Goal: Task Accomplishment & Management: Use online tool/utility

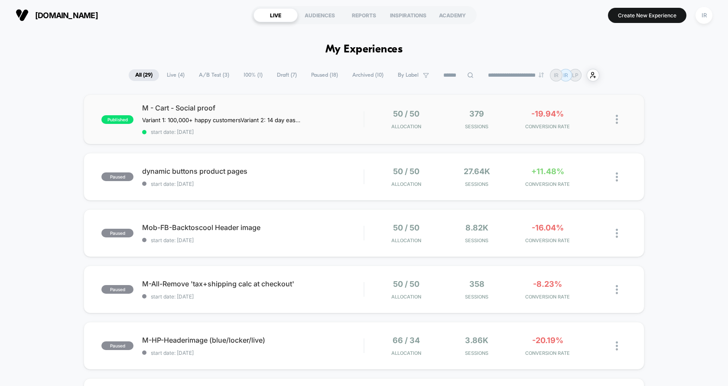
click at [355, 130] on span "start date: [DATE]" at bounding box center [253, 132] width 222 height 7
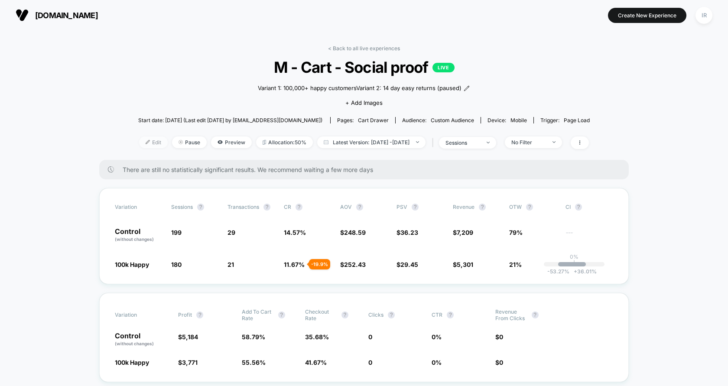
click at [139, 142] on span "Edit" at bounding box center [153, 143] width 29 height 12
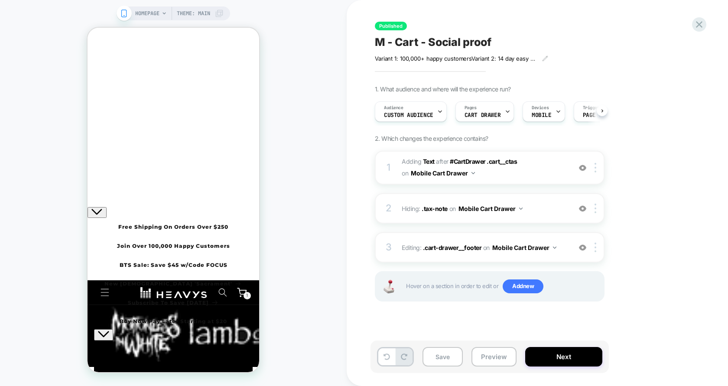
scroll to position [0, 0]
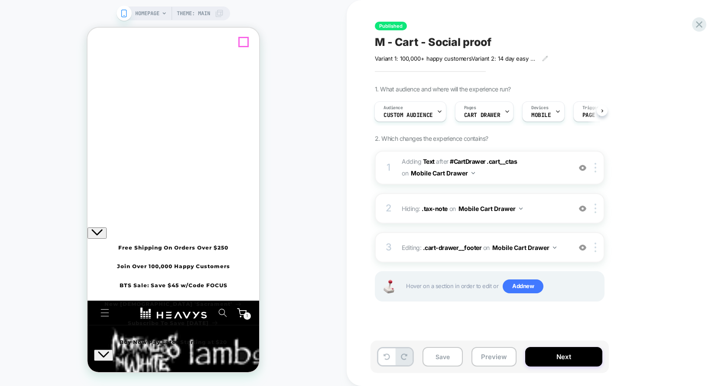
click at [91, 61] on icon "Close" at bounding box center [91, 61] width 0 height 0
click at [408, 108] on div "Audience Custom Audience" at bounding box center [408, 112] width 67 height 20
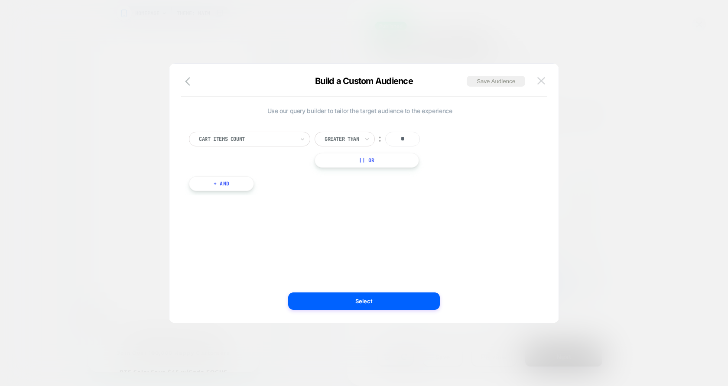
click at [544, 82] on img at bounding box center [542, 80] width 8 height 7
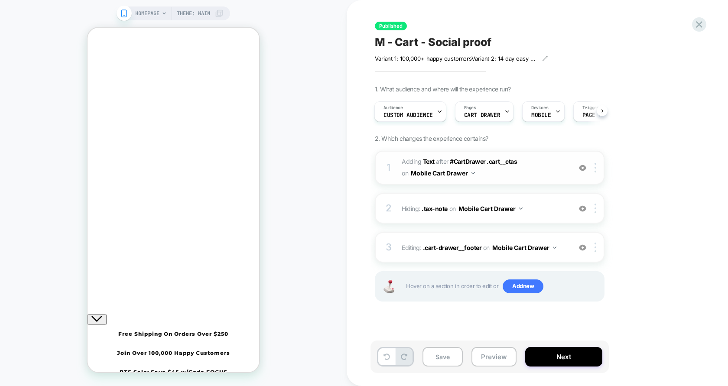
click at [537, 173] on span "#_loomi_addon_1754562206388 Adding Text AFTER #CartDrawer .cart__ctas #CartDraw…" at bounding box center [484, 167] width 165 height 23
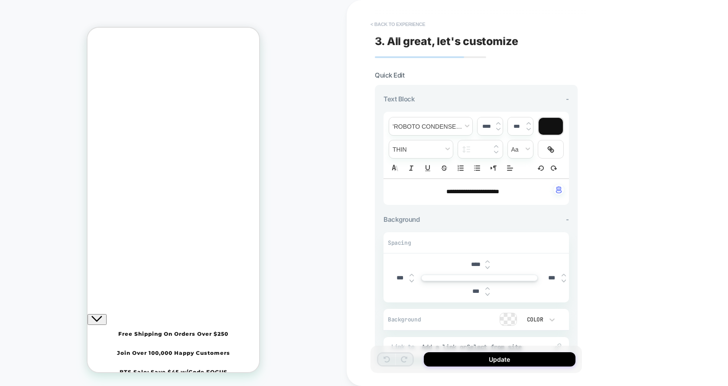
click at [380, 26] on button "< Back to experience" at bounding box center [397, 24] width 63 height 14
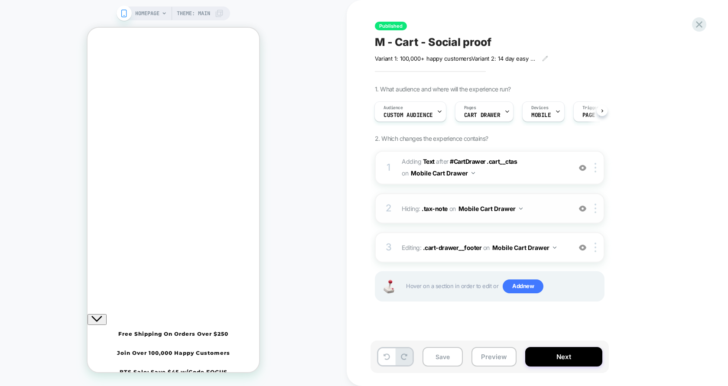
click at [554, 209] on span "Hiding : .tax-note .tax-note on Mobile Cart Drawer" at bounding box center [484, 208] width 165 height 13
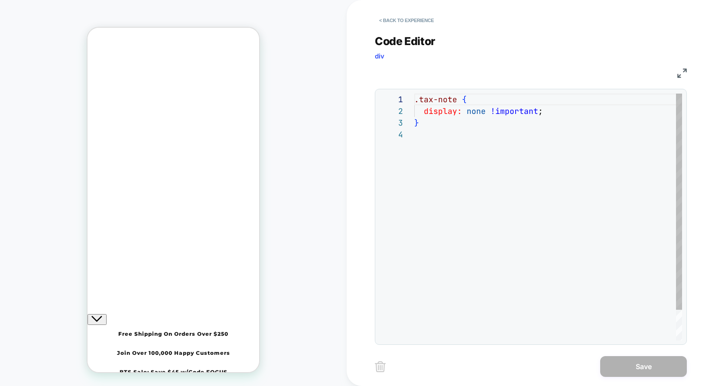
scroll to position [35, 0]
click at [394, 22] on button "< Back to experience" at bounding box center [406, 20] width 63 height 14
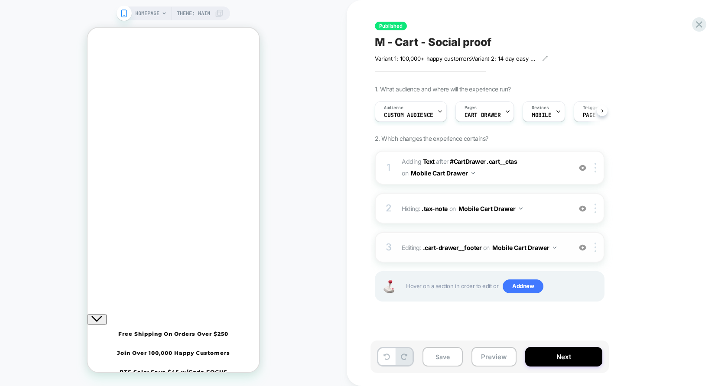
scroll to position [0, 0]
click at [564, 250] on span "Editing : .cart-drawer__footer .cart-drawer__footer on Mobile Cart Drawer" at bounding box center [484, 247] width 165 height 13
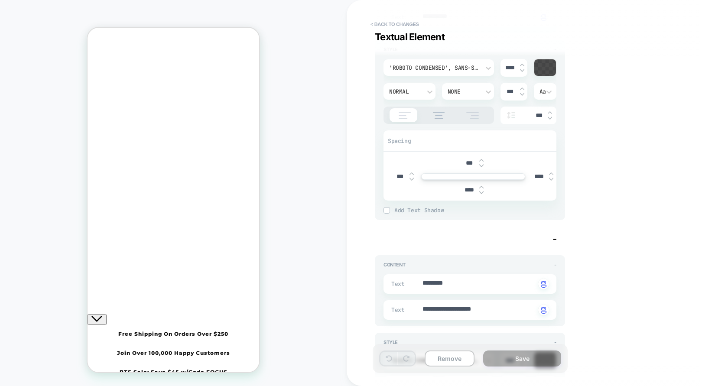
scroll to position [0, 0]
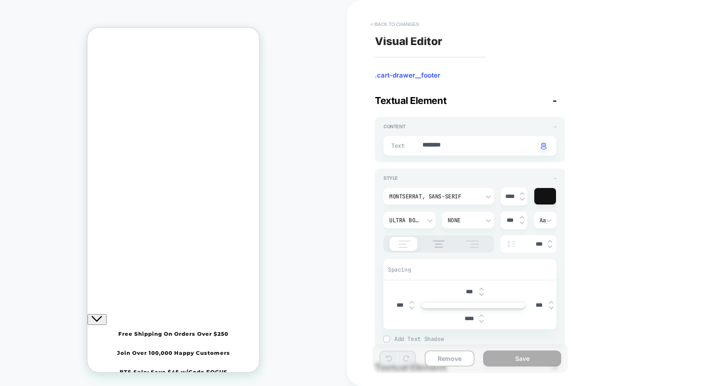
click at [413, 24] on button "< Back to changes" at bounding box center [394, 24] width 57 height 14
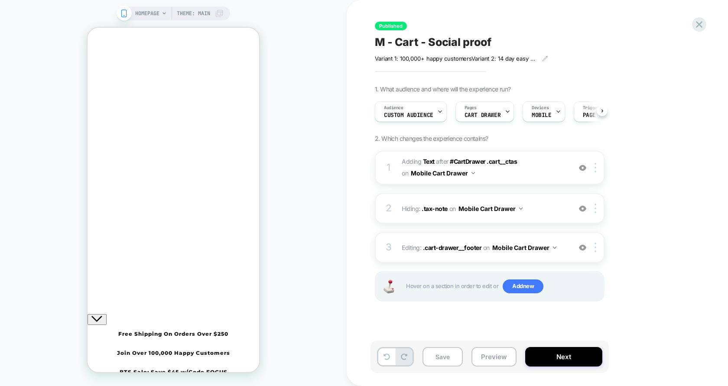
scroll to position [0, 0]
click at [393, 255] on div "3" at bounding box center [389, 247] width 9 height 17
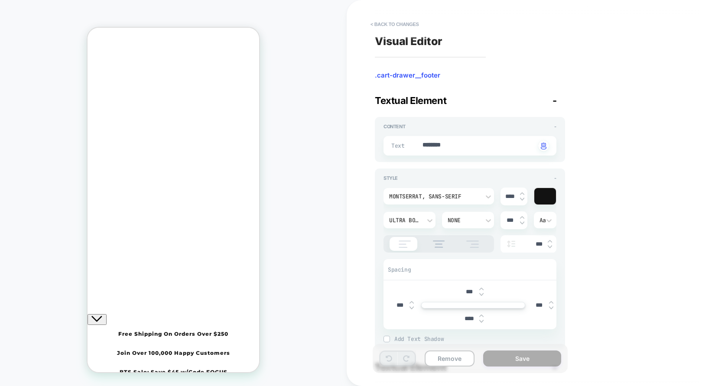
scroll to position [3, 0]
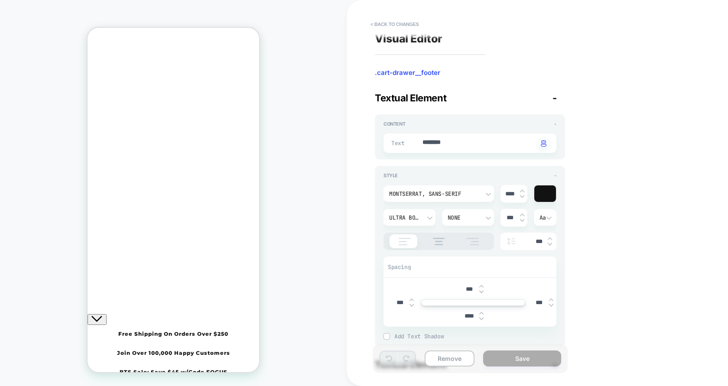
click at [458, 134] on div "Text ******** Click to change to alternative text" at bounding box center [470, 144] width 173 height 20
click at [606, 197] on div "**********" at bounding box center [533, 193] width 325 height 369
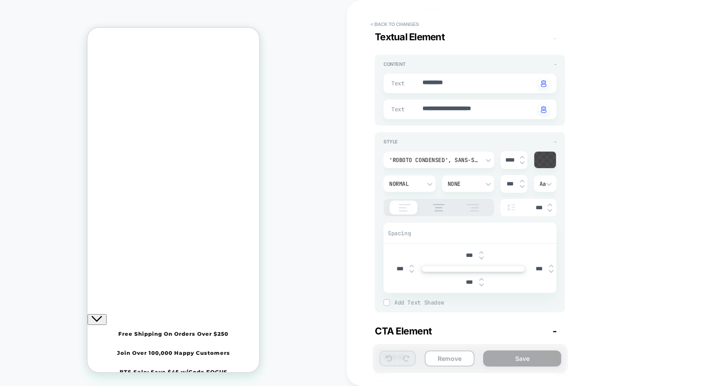
scroll to position [303, 0]
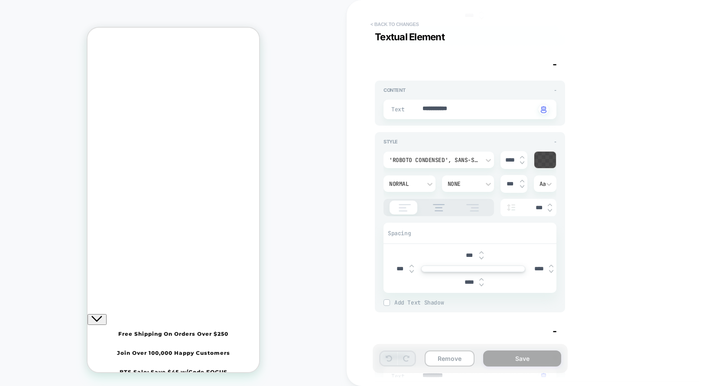
click at [388, 22] on button "< Back to changes" at bounding box center [394, 24] width 57 height 14
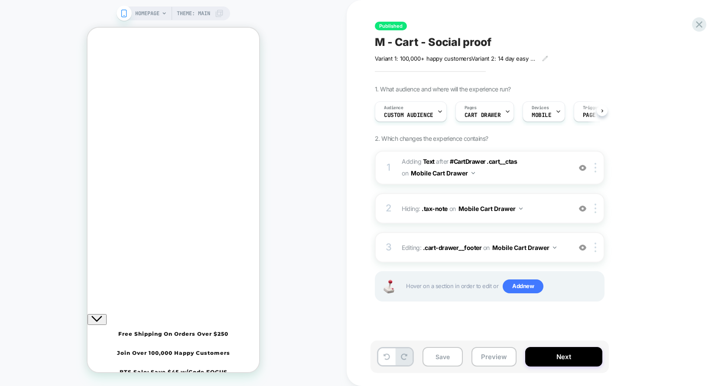
scroll to position [0, 0]
click at [584, 248] on img at bounding box center [582, 247] width 7 height 7
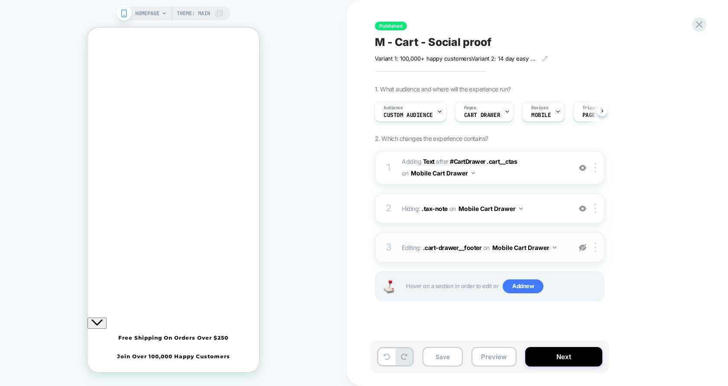
click at [583, 246] on img at bounding box center [582, 247] width 7 height 7
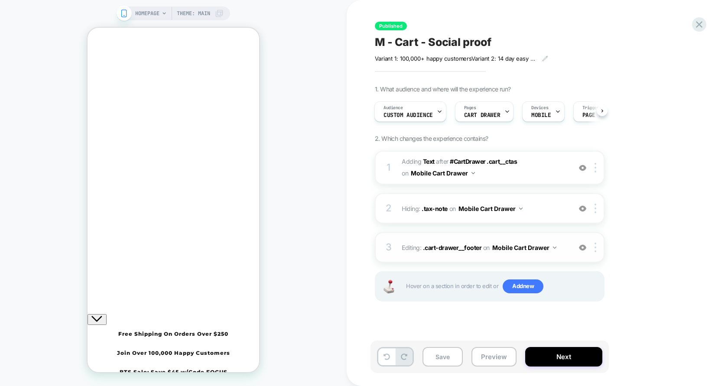
click at [583, 246] on img at bounding box center [582, 247] width 7 height 7
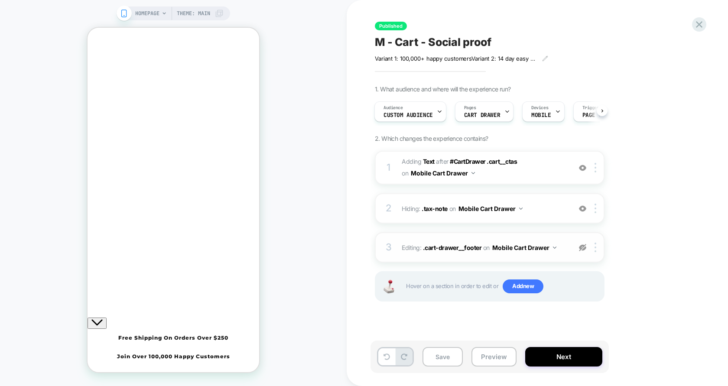
click at [583, 246] on img at bounding box center [582, 247] width 7 height 7
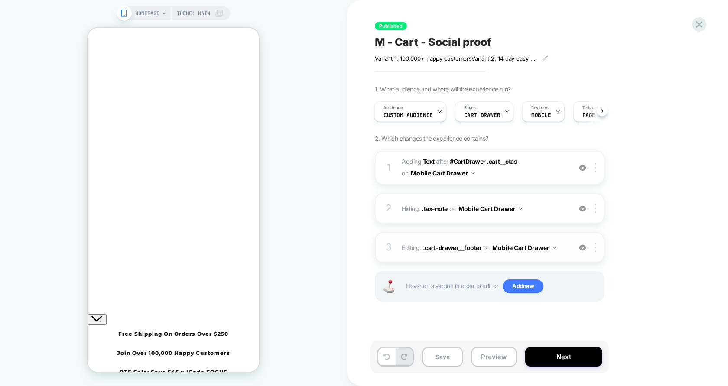
click at [583, 246] on img at bounding box center [582, 247] width 7 height 7
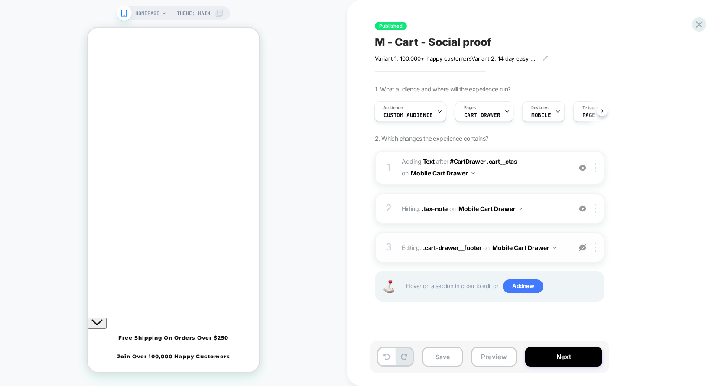
click at [583, 246] on img at bounding box center [582, 247] width 7 height 7
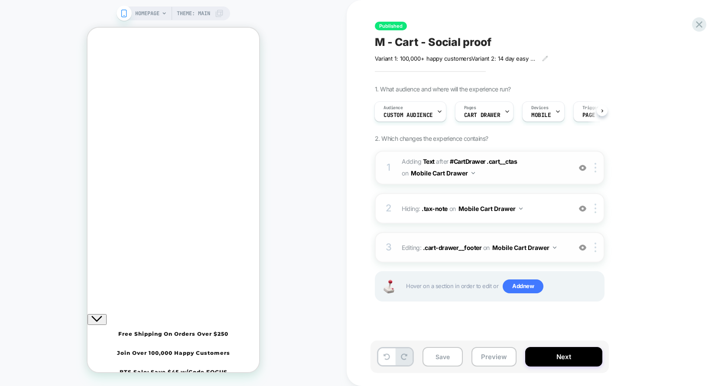
click at [582, 169] on img at bounding box center [582, 167] width 7 height 7
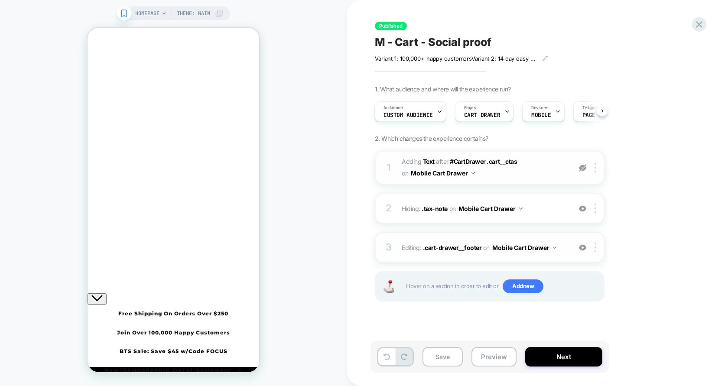
click at [582, 169] on img at bounding box center [582, 167] width 7 height 7
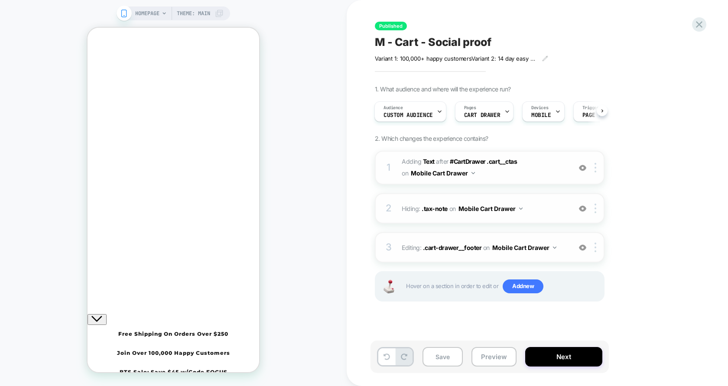
click at [581, 206] on img at bounding box center [582, 208] width 7 height 7
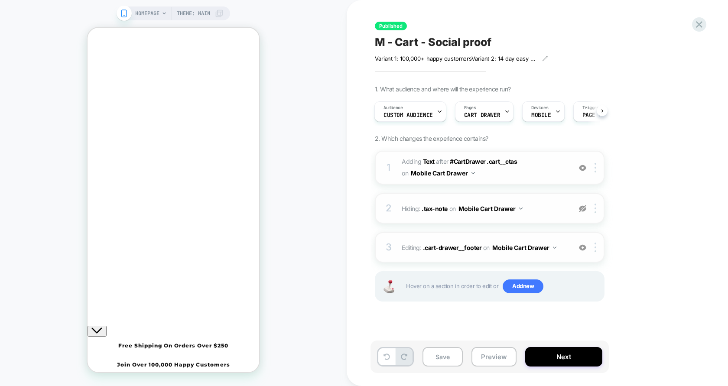
click at [581, 206] on img at bounding box center [582, 208] width 7 height 7
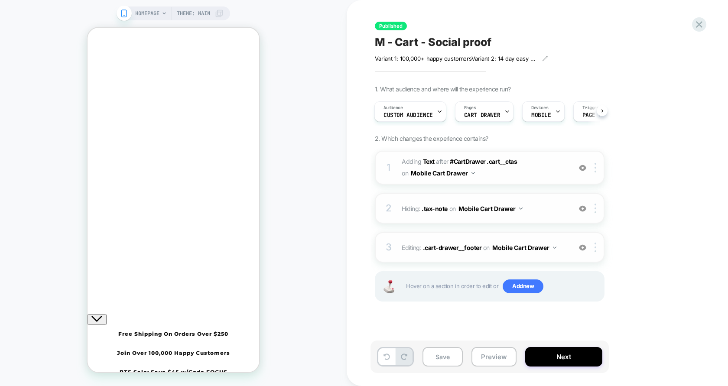
click at [581, 206] on img at bounding box center [582, 208] width 7 height 7
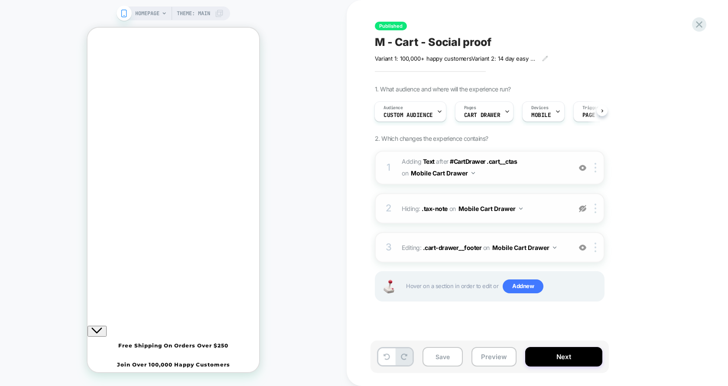
click at [584, 248] on img at bounding box center [582, 247] width 7 height 7
click at [583, 208] on img at bounding box center [582, 208] width 7 height 7
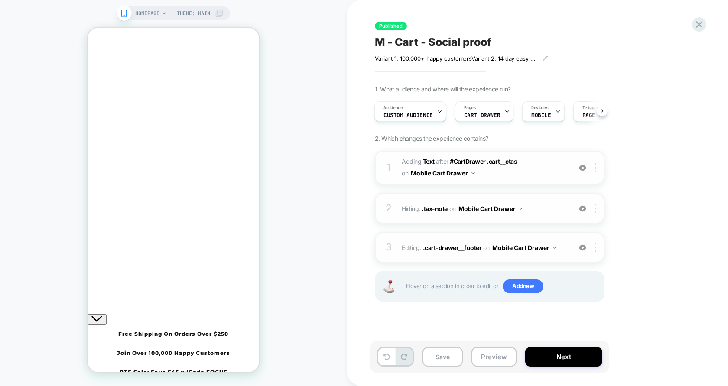
click at [579, 208] on img at bounding box center [582, 208] width 7 height 7
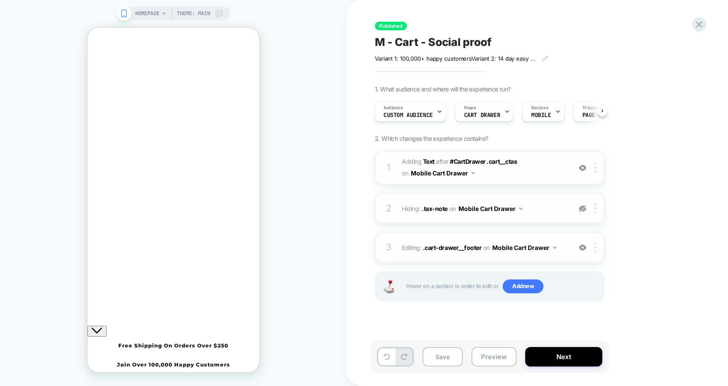
click at [579, 208] on img at bounding box center [582, 208] width 7 height 7
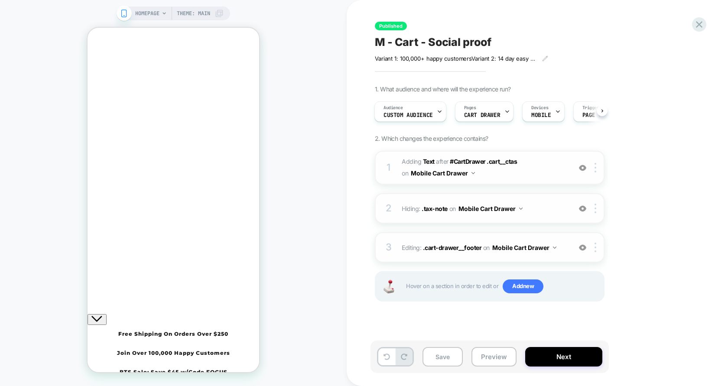
click at [579, 208] on img at bounding box center [582, 208] width 7 height 7
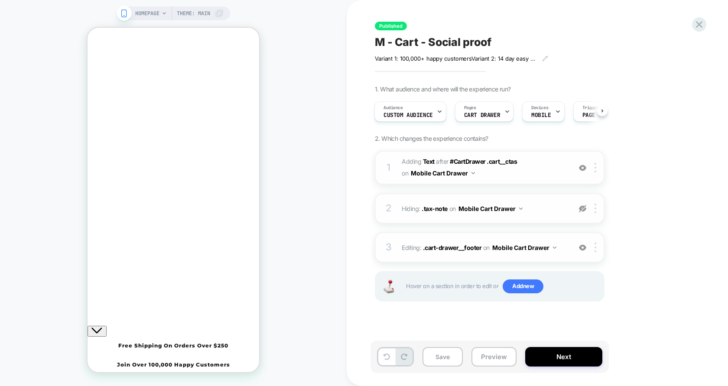
click at [579, 208] on img at bounding box center [582, 208] width 7 height 7
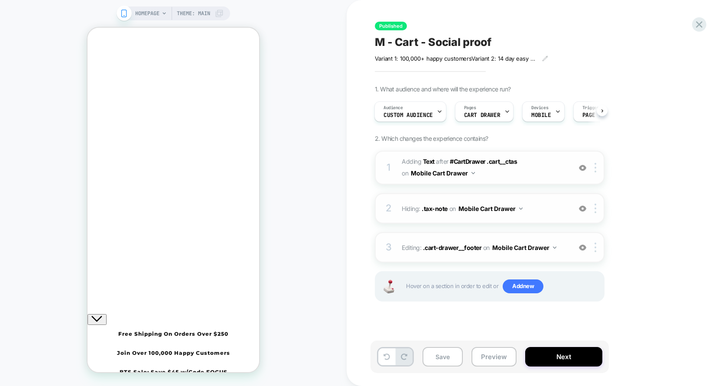
click at [579, 208] on img at bounding box center [582, 208] width 7 height 7
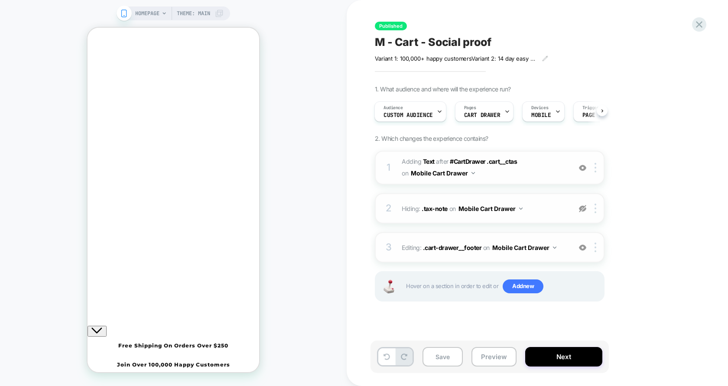
click at [579, 208] on img at bounding box center [582, 208] width 7 height 7
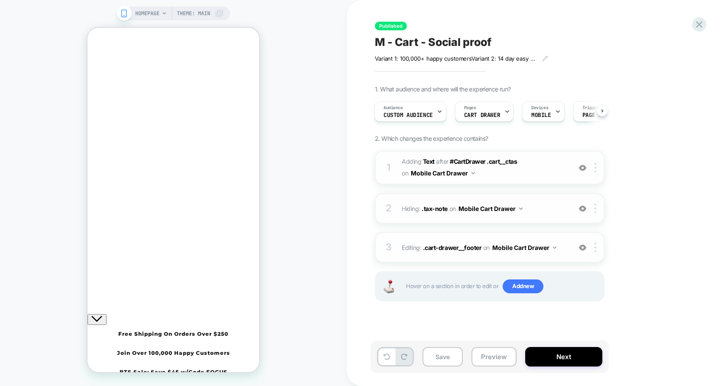
click at [586, 211] on img at bounding box center [582, 208] width 7 height 7
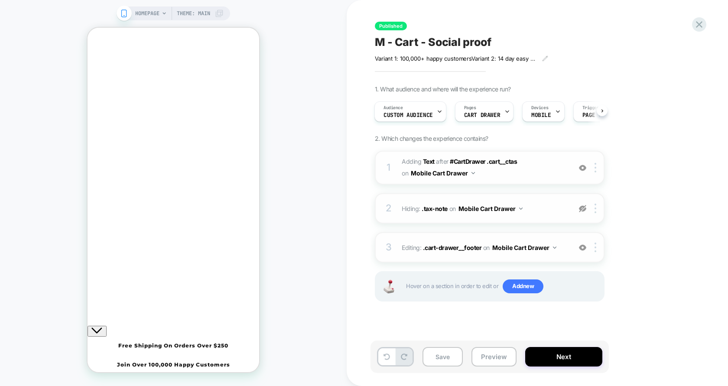
click at [586, 211] on img at bounding box center [582, 208] width 7 height 7
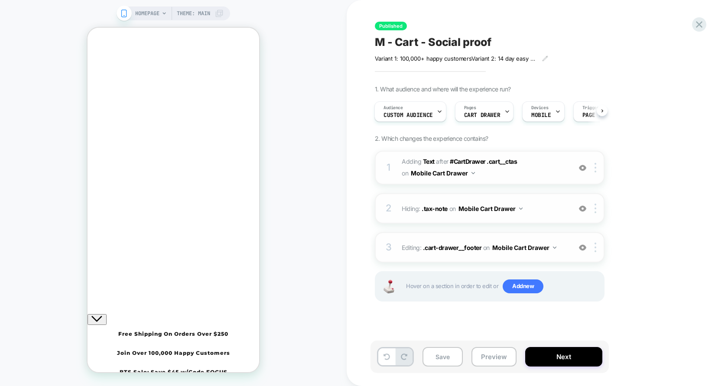
click at [586, 211] on img at bounding box center [582, 208] width 7 height 7
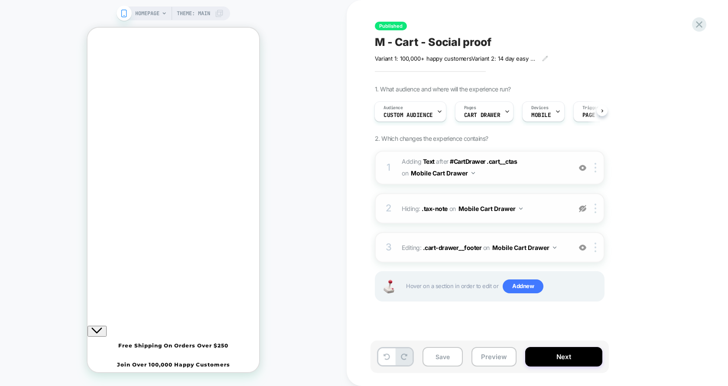
click at [585, 206] on img at bounding box center [582, 208] width 7 height 7
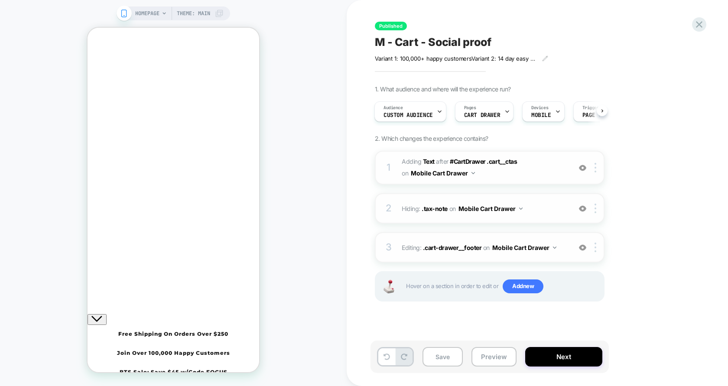
click at [571, 252] on div "3 Editing : .cart-drawer__footer .cart-drawer__footer on Mobile Cart Drawer Add…" at bounding box center [490, 247] width 230 height 30
type textarea "*"
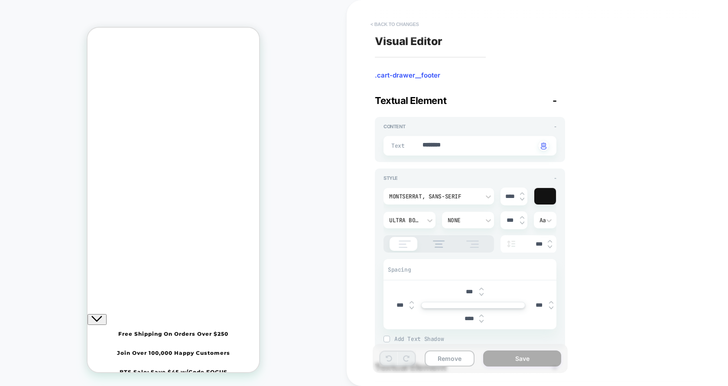
click at [402, 26] on button "< Back to changes" at bounding box center [394, 24] width 57 height 14
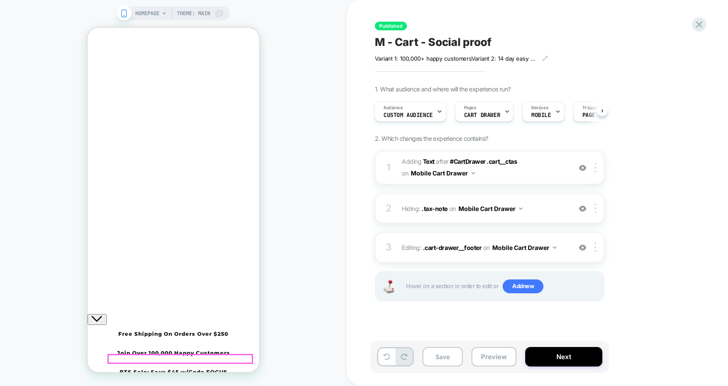
click at [200, 364] on span "100,000+ Happy Customers" at bounding box center [173, 367] width 67 height 7
click at [202, 364] on span "100,000+ Happy Customers" at bounding box center [173, 367] width 67 height 7
click at [531, 178] on span "#_loomi_addon_1754562206388 Adding Text AFTER #CartDrawer .cart__ctas #CartDraw…" at bounding box center [484, 167] width 165 height 23
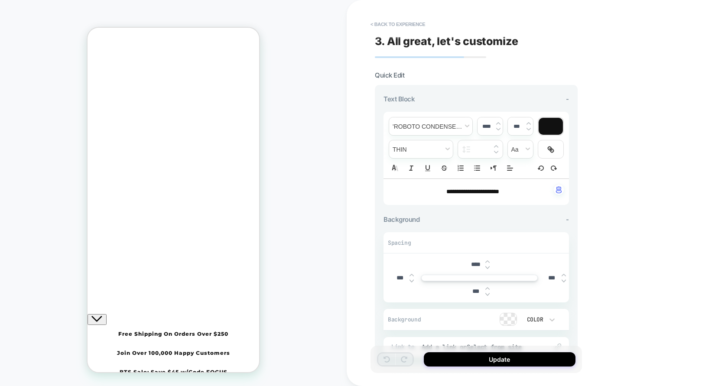
click at [435, 195] on p "**********" at bounding box center [473, 192] width 162 height 9
click at [447, 194] on span "**********" at bounding box center [473, 192] width 53 height 6
click at [466, 359] on button "Update" at bounding box center [500, 359] width 152 height 14
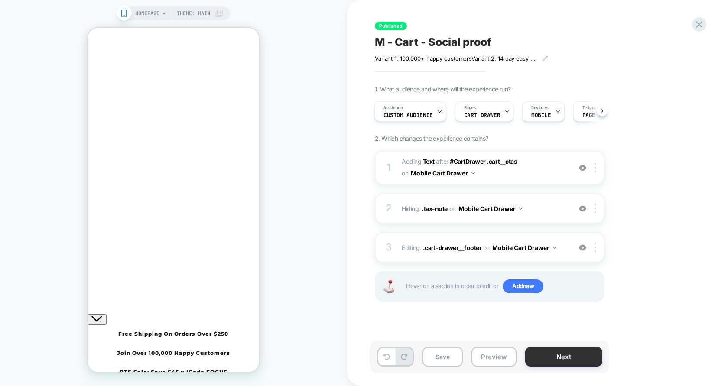
click at [565, 356] on button "Next" at bounding box center [563, 357] width 77 height 20
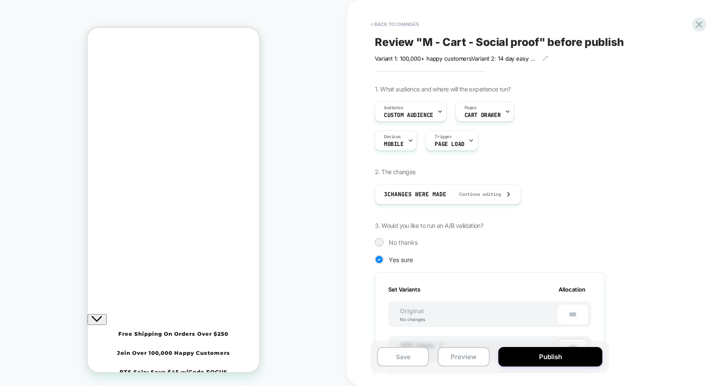
scroll to position [107, 0]
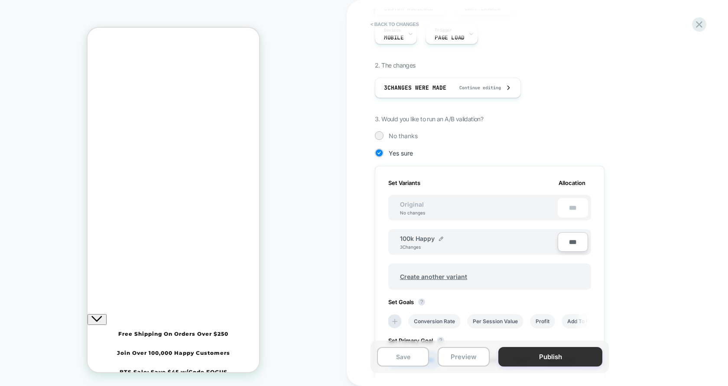
click at [544, 355] on button "Publish" at bounding box center [551, 357] width 104 height 20
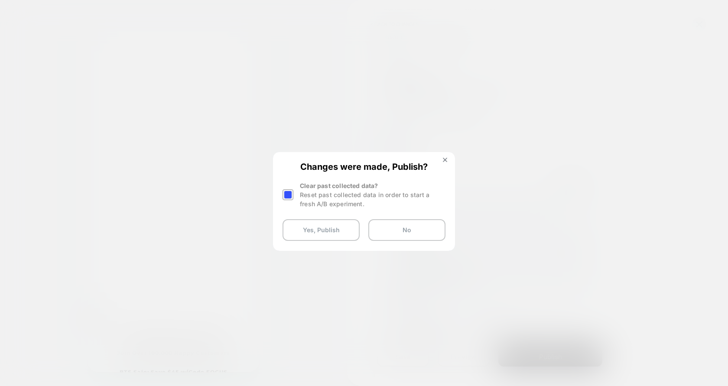
click at [317, 192] on div "Reset past collected data in order to start a fresh A/B experiment." at bounding box center [373, 199] width 146 height 18
click at [280, 189] on div "Changes were made, Publish? Clear past collected data? Reset past collected dat…" at bounding box center [364, 201] width 180 height 97
click at [288, 194] on div at bounding box center [288, 194] width 11 height 11
click at [292, 218] on div "Changes were made, Publish? Clear past collected data? Reset past collected dat…" at bounding box center [364, 201] width 180 height 97
click at [292, 228] on button "Yes, Publish" at bounding box center [321, 230] width 77 height 22
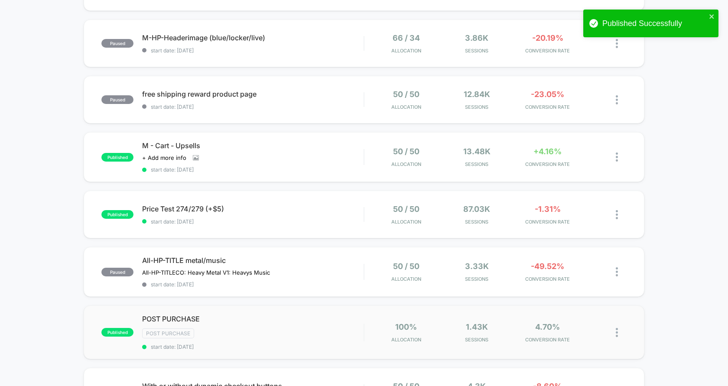
scroll to position [335, 0]
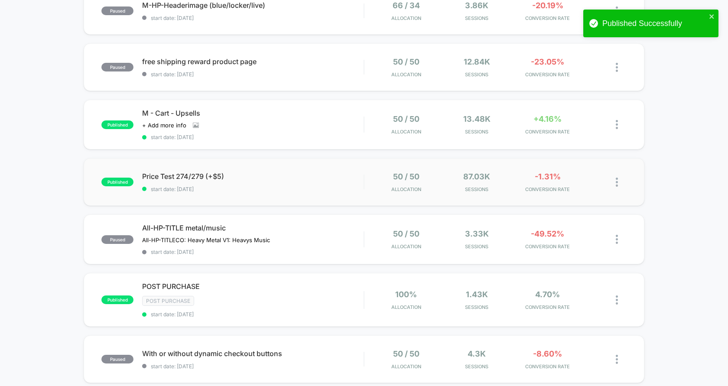
click at [369, 158] on div "published Price Test 274/279 (+$5) start date: [DATE] 50 / 50 Allocation 87.03k…" at bounding box center [364, 182] width 561 height 48
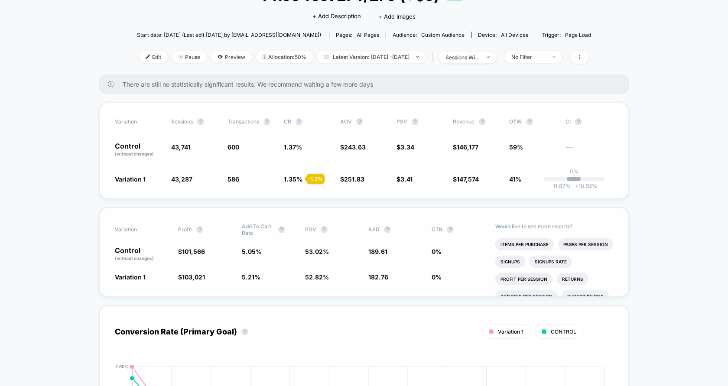
scroll to position [80, 0]
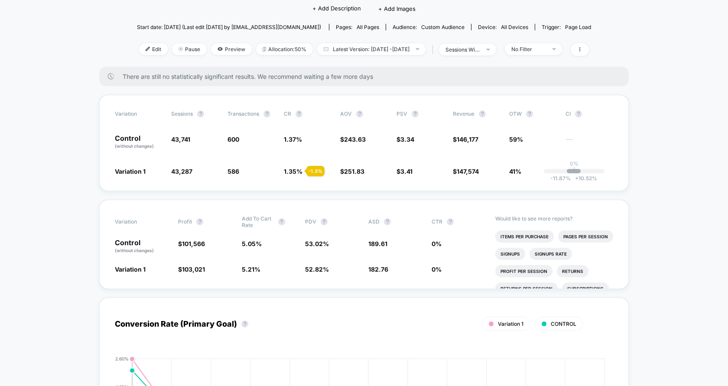
drag, startPoint x: 104, startPoint y: 136, endPoint x: 673, endPoint y: 336, distance: 603.8
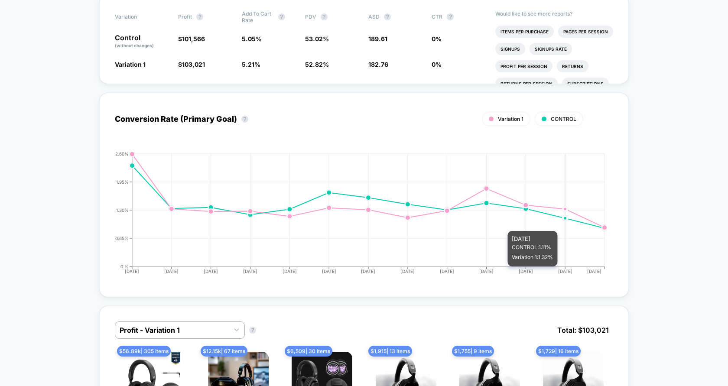
scroll to position [0, 0]
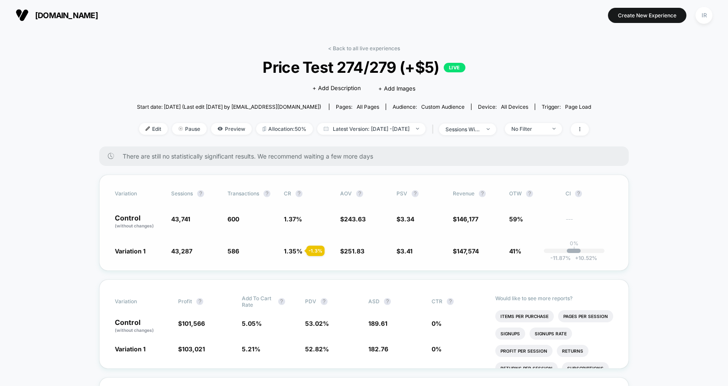
drag, startPoint x: 100, startPoint y: 197, endPoint x: 297, endPoint y: 254, distance: 204.8
click at [297, 254] on div "Variation Sessions ? Transactions ? CR ? AOV ? PSV ? Revenue ? OTW ? CI ? Contr…" at bounding box center [364, 223] width 530 height 96
drag, startPoint x: 297, startPoint y: 254, endPoint x: 132, endPoint y: 218, distance: 168.4
click at [132, 218] on div "Variation Sessions ? Transactions ? CR ? AOV ? PSV ? Revenue ? OTW ? CI ? Contr…" at bounding box center [364, 223] width 530 height 96
drag, startPoint x: 113, startPoint y: 218, endPoint x: 384, endPoint y: 258, distance: 273.9
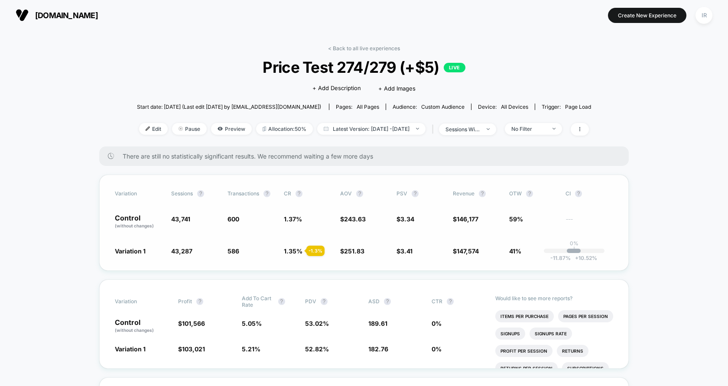
click at [384, 258] on div "Variation Sessions ? Transactions ? CR ? AOV ? PSV ? Revenue ? OTW ? CI ? Contr…" at bounding box center [364, 223] width 530 height 96
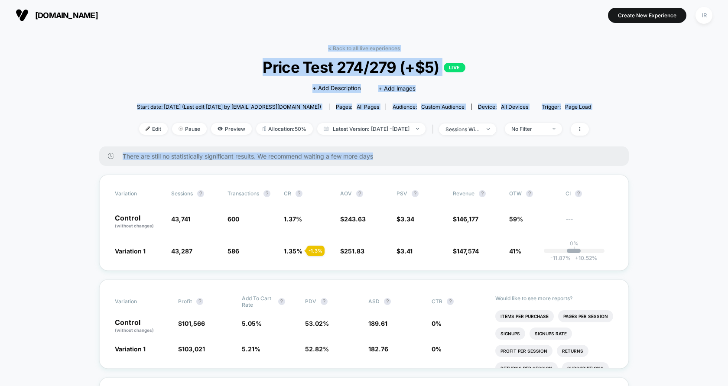
drag, startPoint x: 359, startPoint y: 44, endPoint x: 679, endPoint y: 168, distance: 343.5
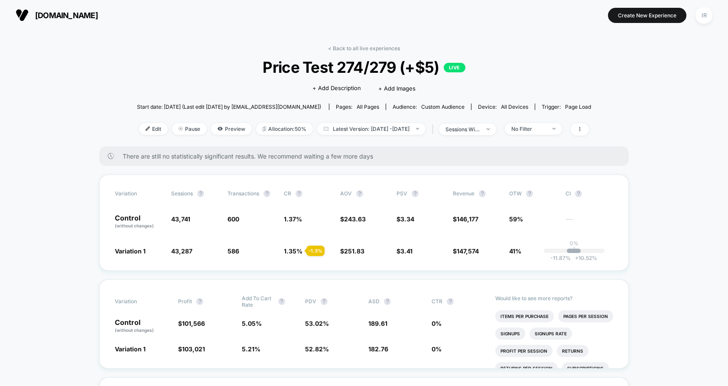
drag, startPoint x: 112, startPoint y: 244, endPoint x: 686, endPoint y: 256, distance: 574.1
drag, startPoint x: 686, startPoint y: 256, endPoint x: 117, endPoint y: 202, distance: 571.7
drag, startPoint x: 111, startPoint y: 213, endPoint x: 369, endPoint y: 247, distance: 260.6
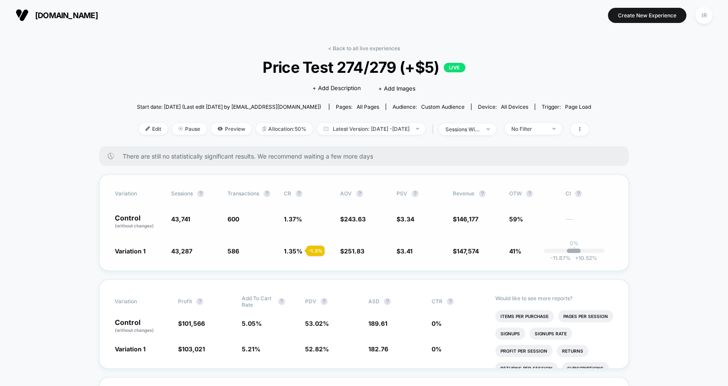
click at [369, 247] on div "Variation Sessions ? Transactions ? CR ? AOV ? PSV ? Revenue ? OTW ? CI ? Contr…" at bounding box center [364, 223] width 530 height 96
click at [369, 247] on span "$ 251.83 + 3.4 %" at bounding box center [364, 251] width 48 height 9
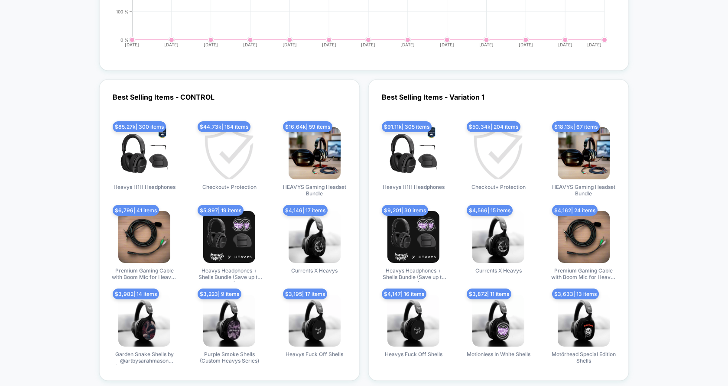
scroll to position [1726, 0]
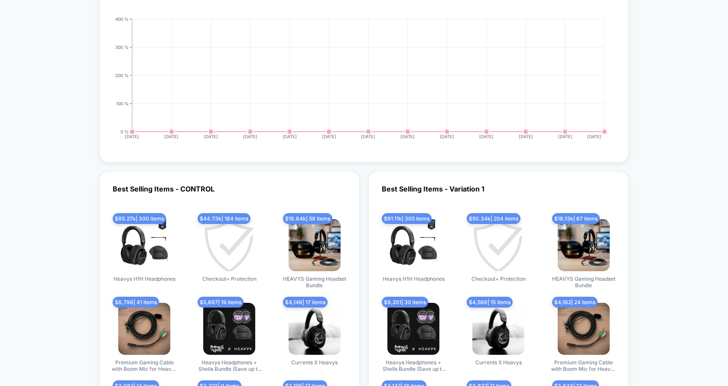
drag, startPoint x: 211, startPoint y: 199, endPoint x: 245, endPoint y: 256, distance: 66.7
click at [246, 256] on div "Best Selling Items - CONTROL $ 85.27k | 300 items Heavys H1H Headphones $ 44.73…" at bounding box center [229, 322] width 261 height 302
click at [250, 194] on div "Best Selling Items - CONTROL $ 85.27k | 300 items Heavys H1H Headphones $ 44.73…" at bounding box center [229, 322] width 261 height 302
drag, startPoint x: 202, startPoint y: 202, endPoint x: 249, endPoint y: 269, distance: 82.3
click at [249, 269] on div "Best Selling Items - CONTROL $ 85.27k | 300 items Heavys H1H Headphones $ 44.73…" at bounding box center [229, 322] width 261 height 302
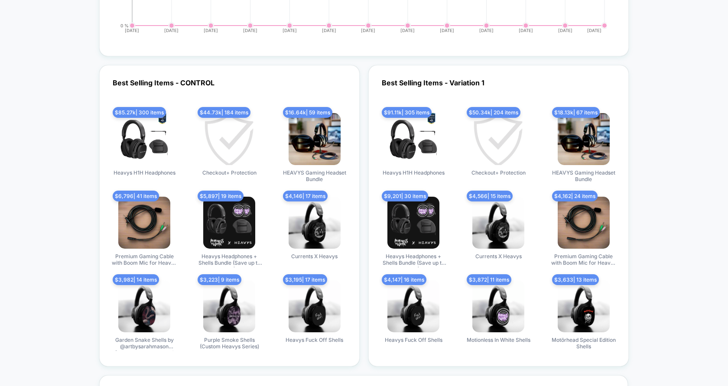
scroll to position [1814, 0]
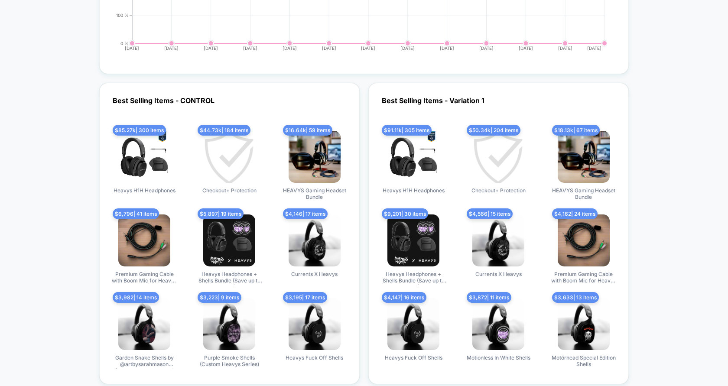
click at [233, 157] on img at bounding box center [229, 157] width 52 height 52
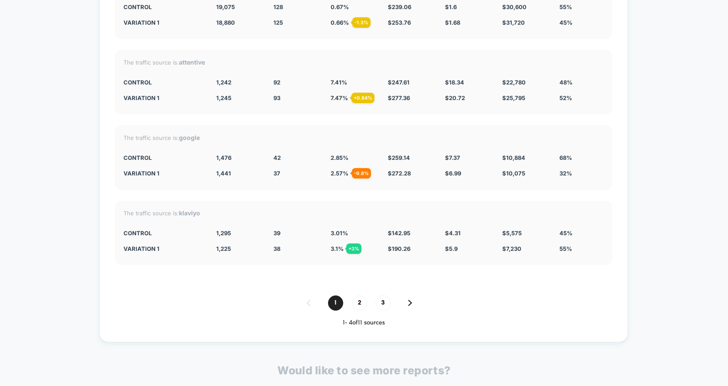
scroll to position [2297, 0]
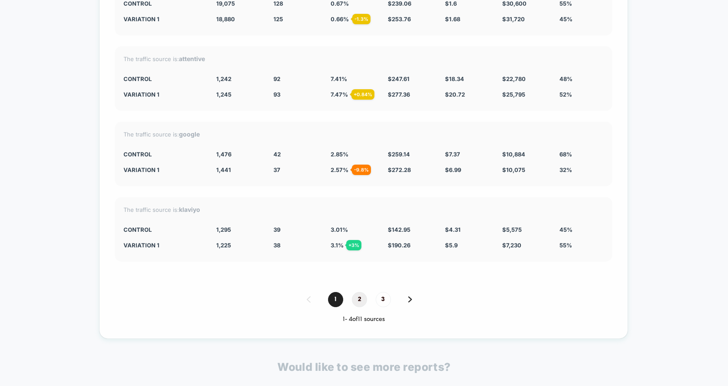
click at [363, 298] on span "2" at bounding box center [359, 299] width 15 height 15
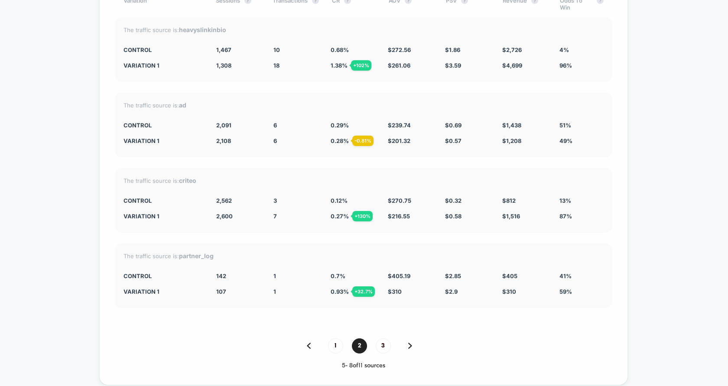
scroll to position [2256, 0]
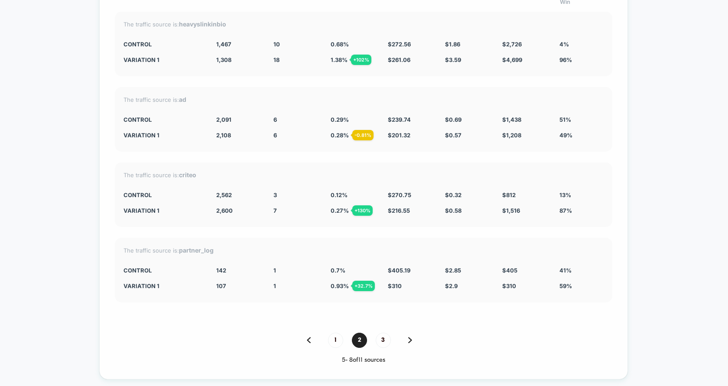
drag, startPoint x: 387, startPoint y: 337, endPoint x: 345, endPoint y: 338, distance: 42.1
click at [345, 338] on div "1 2 3" at bounding box center [364, 340] width 498 height 15
click at [336, 336] on span "1" at bounding box center [335, 340] width 15 height 15
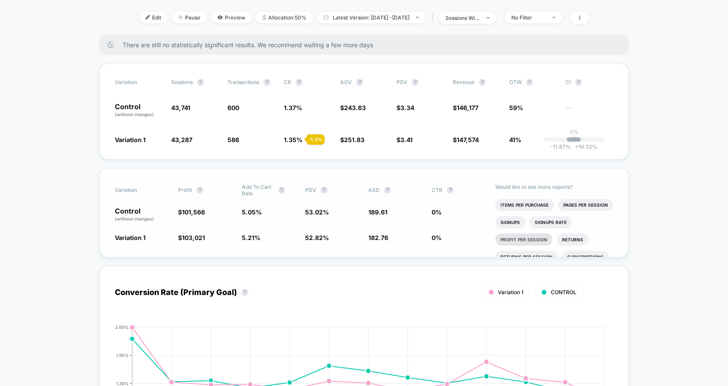
scroll to position [0, 0]
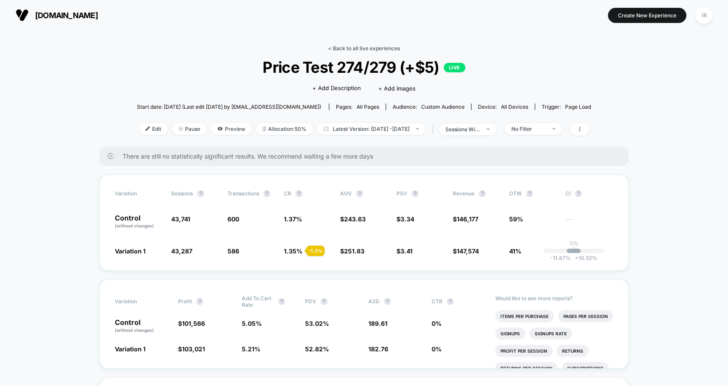
click at [388, 49] on link "< Back to all live experiences" at bounding box center [364, 48] width 72 height 7
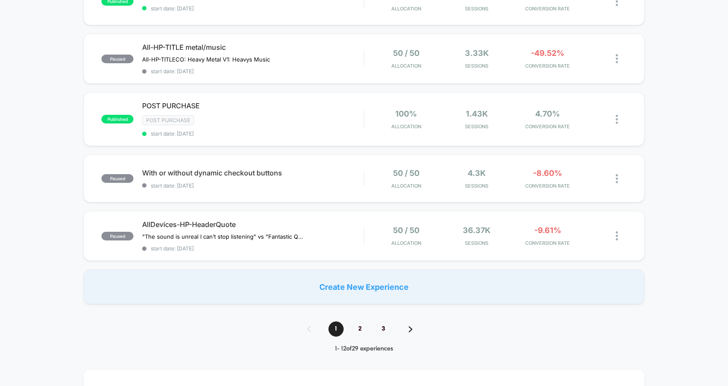
scroll to position [564, 0]
